Goal: Task Accomplishment & Management: Use online tool/utility

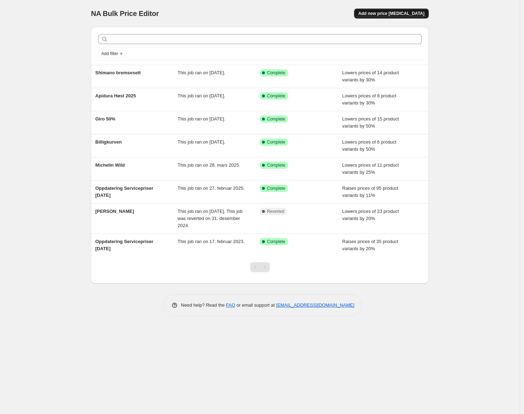
click at [393, 15] on span "Add new price [MEDICAL_DATA]" at bounding box center [391, 14] width 66 height 6
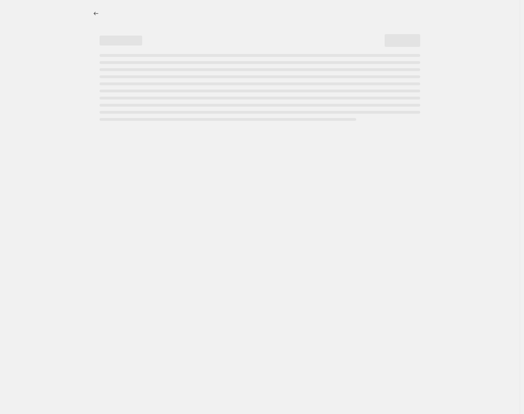
select select "percentage"
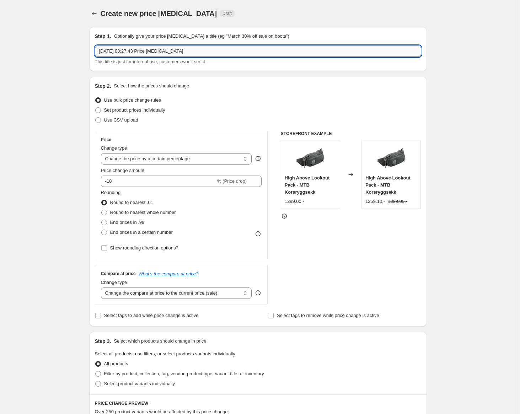
click at [155, 53] on input "[DATE] 08:27:43 Price [MEDICAL_DATA]" at bounding box center [258, 50] width 326 height 11
click at [155, 53] on input "[DATE] 08:27:43 AbusPrice [MEDICAL_DATA]" at bounding box center [258, 50] width 326 height 11
type input "S"
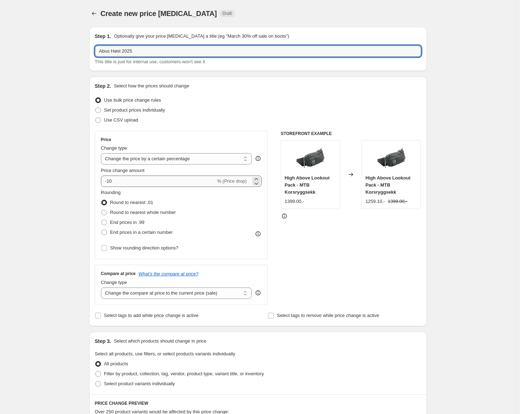
type input "Abus Høst 2025"
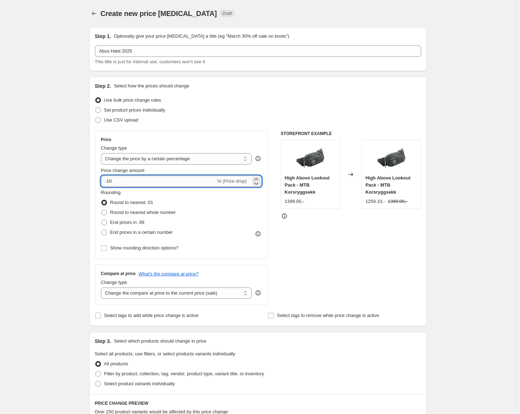
click at [158, 185] on input "-10" at bounding box center [158, 181] width 115 height 11
type input "-50"
click at [341, 243] on div "STOREFRONT EXAMPLE High Above Lookout Pack - MTB Korsryggsekk 1399.00,- Changed…" at bounding box center [351, 218] width 140 height 174
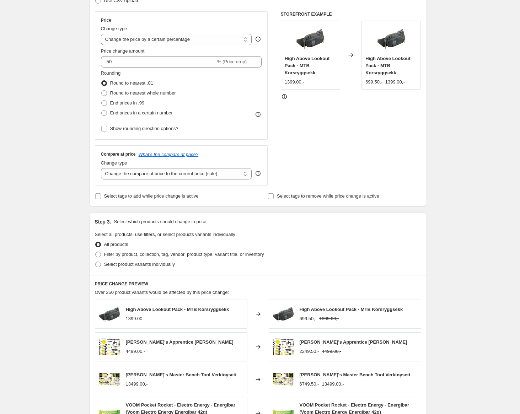
scroll to position [125, 0]
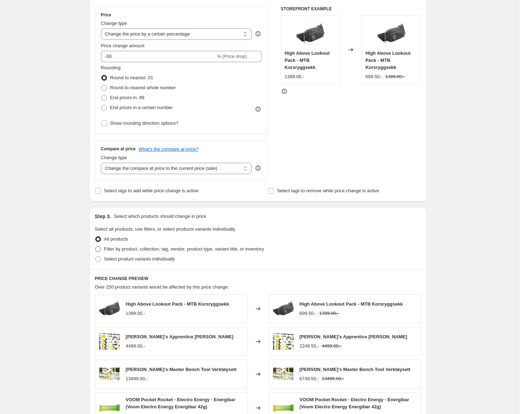
click at [125, 249] on span "Filter by product, collection, tag, vendor, product type, variant title, or inv…" at bounding box center [184, 248] width 160 height 5
click at [96, 247] on input "Filter by product, collection, tag, vendor, product type, variant title, or inv…" at bounding box center [95, 246] width 0 height 0
radio input "true"
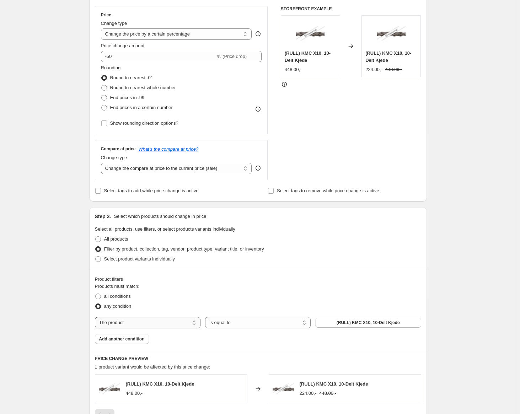
click at [137, 321] on select "The product The product's collection The product's tag The product's vendor The…" at bounding box center [148, 322] width 106 height 11
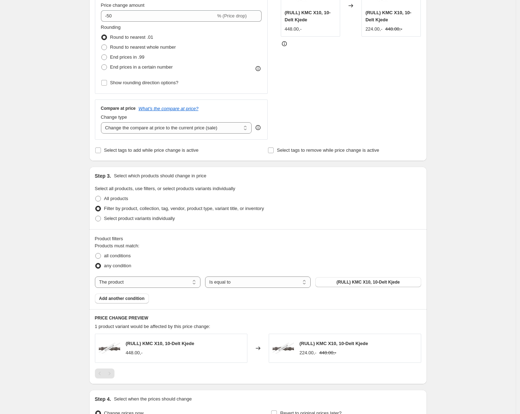
scroll to position [203, 0]
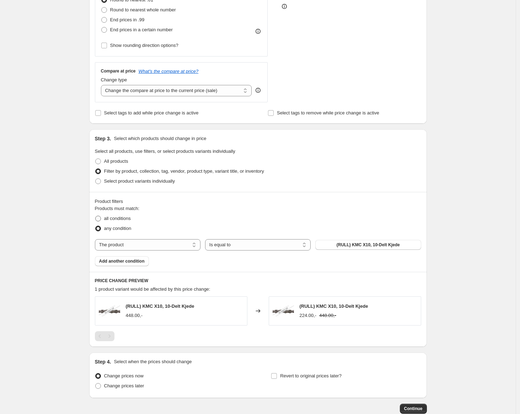
click at [128, 217] on span "all conditions" at bounding box center [117, 218] width 27 height 5
click at [96, 216] on input "all conditions" at bounding box center [95, 216] width 0 height 0
radio input "true"
click at [241, 246] on select "Is equal to Is not equal to" at bounding box center [258, 244] width 106 height 11
click at [156, 240] on select "The product The product's collection The product's tag The product's vendor The…" at bounding box center [148, 244] width 106 height 11
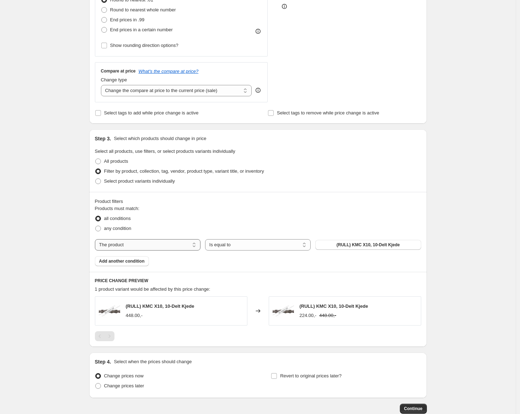
select select "product_type"
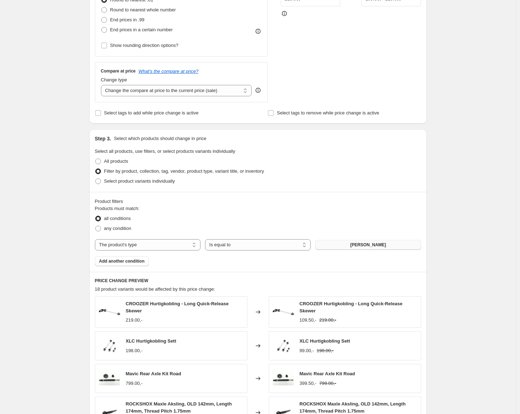
click at [355, 245] on button "[PERSON_NAME]" at bounding box center [368, 245] width 106 height 10
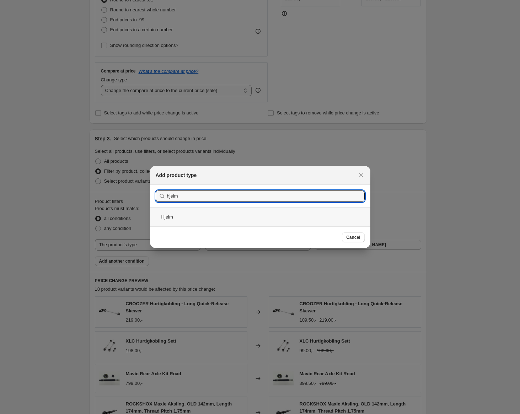
type input "hjelm"
click at [172, 213] on div "Hjelm" at bounding box center [260, 217] width 220 height 19
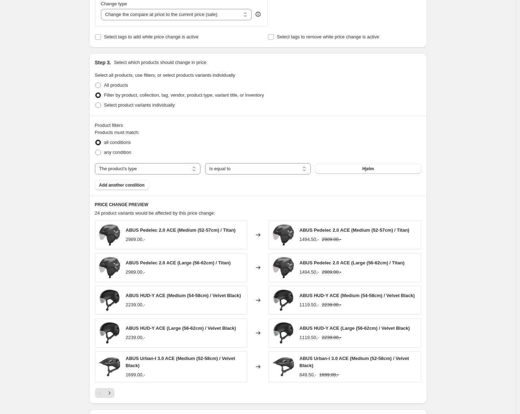
scroll to position [280, 0]
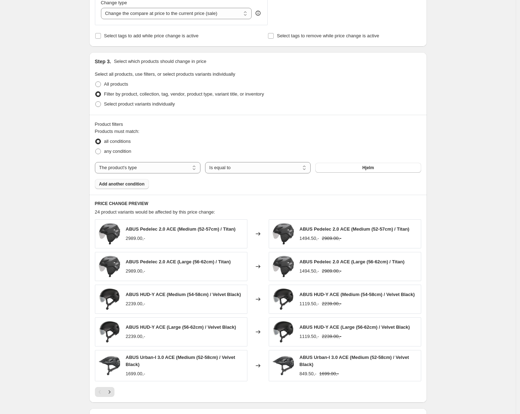
click at [125, 185] on span "Add another condition" at bounding box center [121, 184] width 45 height 6
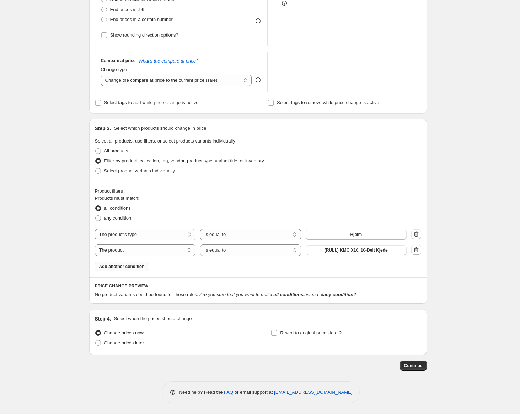
scroll to position [213, 0]
click at [145, 252] on select "The product The product's collection The product's tag The product's vendor The…" at bounding box center [145, 249] width 101 height 11
select select "product_status"
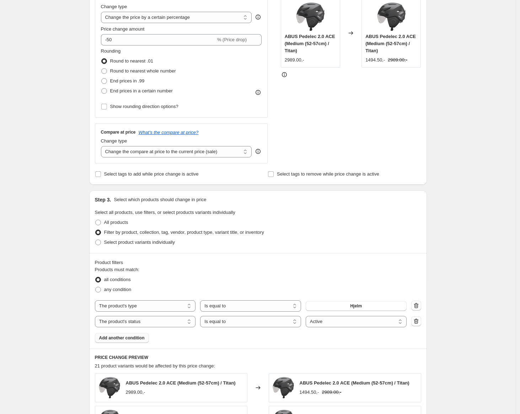
scroll to position [0, 0]
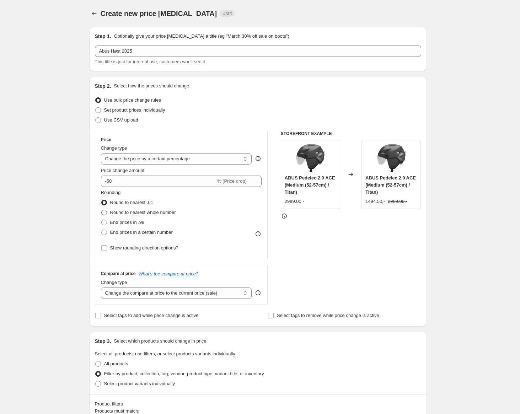
click at [148, 215] on span "Round to nearest whole number" at bounding box center [143, 212] width 66 height 7
click at [102, 210] on input "Round to nearest whole number" at bounding box center [101, 210] width 0 height 0
radio input "true"
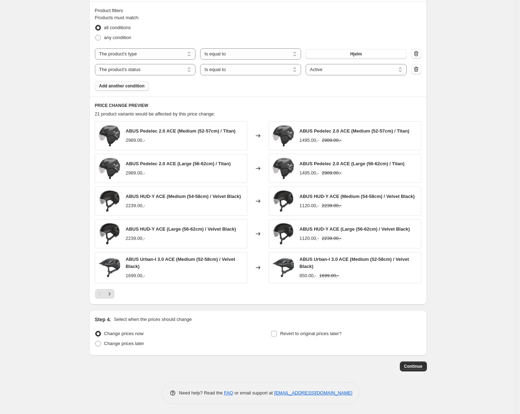
scroll to position [395, 0]
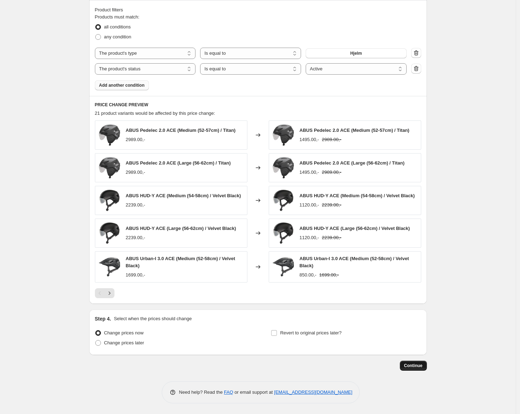
click at [408, 366] on span "Continue" at bounding box center [413, 366] width 18 height 6
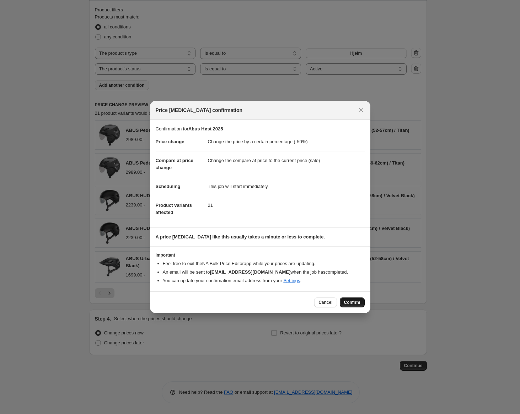
click at [343, 301] on button "Confirm" at bounding box center [352, 302] width 25 height 10
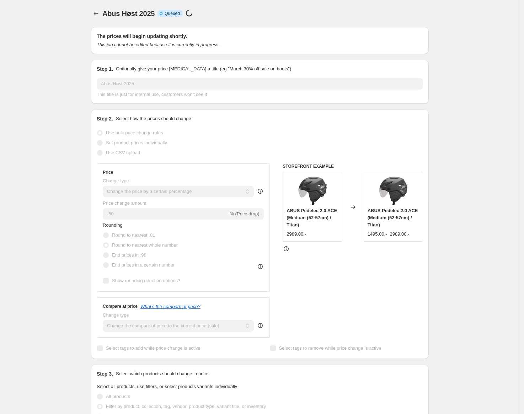
select select "percentage"
select select "product_type"
select select "product_status"
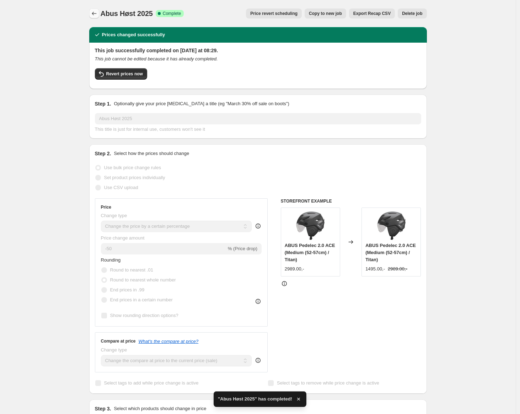
click at [97, 13] on icon "Price change jobs" at bounding box center [94, 13] width 7 height 7
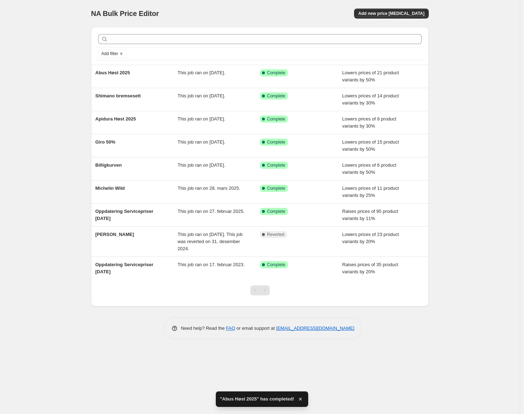
click at [55, 61] on div "NA Bulk Price Editor. This page is ready NA Bulk Price Editor Add new price [ME…" at bounding box center [260, 207] width 520 height 414
